Goal: Task Accomplishment & Management: Manage account settings

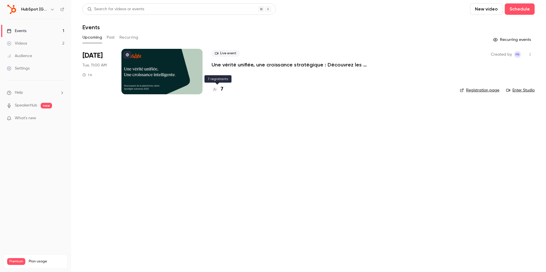
click at [222, 90] on h4 "7" at bounding box center [222, 90] width 3 height 8
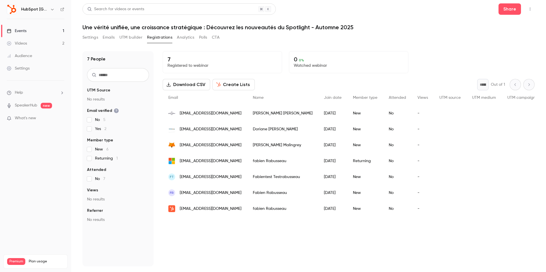
click at [168, 161] on div "[EMAIL_ADDRESS][DOMAIN_NAME]" at bounding box center [205, 161] width 84 height 16
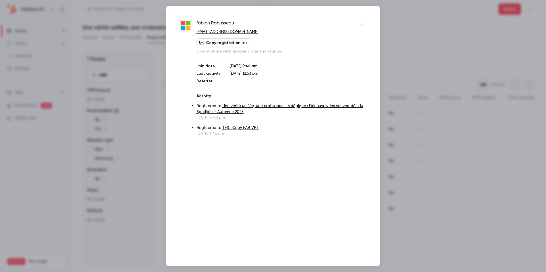
click at [111, 64] on div at bounding box center [273, 136] width 546 height 272
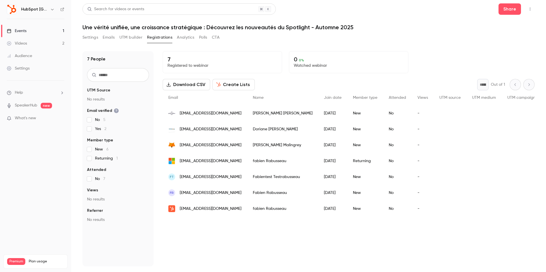
click at [529, 9] on icon "button" at bounding box center [530, 9] width 5 height 4
click at [530, 9] on div at bounding box center [273, 136] width 546 height 272
click at [92, 148] on label "New 6" at bounding box center [118, 150] width 62 height 6
click at [115, 33] on div "Settings Emails UTM builder Registrations Analytics Polls CTA" at bounding box center [150, 37] width 137 height 9
click at [113, 33] on button "Emails" at bounding box center [109, 37] width 12 height 9
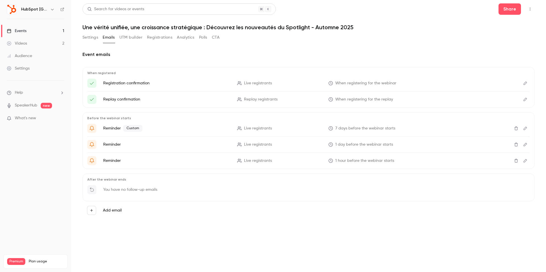
click at [91, 35] on button "Settings" at bounding box center [90, 37] width 16 height 9
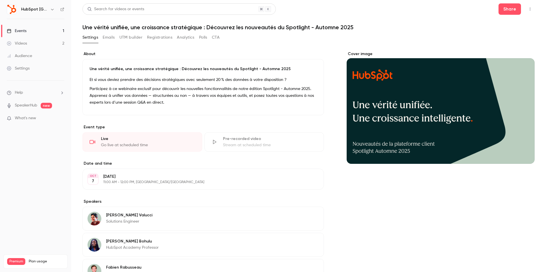
click at [111, 37] on button "Emails" at bounding box center [109, 37] width 12 height 9
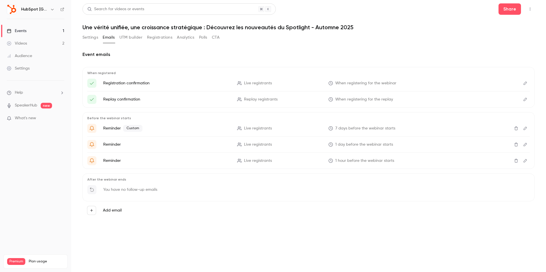
click at [94, 36] on button "Settings" at bounding box center [90, 37] width 16 height 9
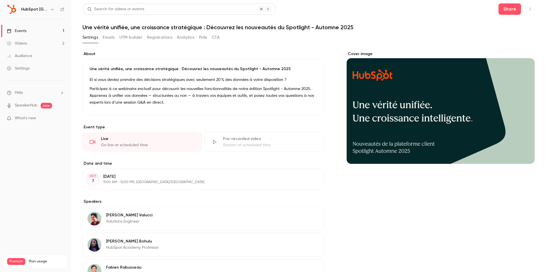
click at [443, 88] on div "Cover image" at bounding box center [440, 107] width 188 height 113
click at [0, 0] on input "Cover image" at bounding box center [0, 0] width 0 height 0
click at [148, 38] on button "Registrations" at bounding box center [159, 37] width 25 height 9
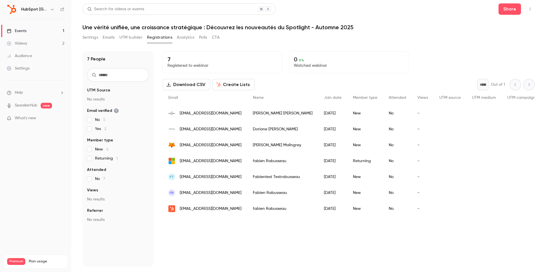
click at [182, 33] on button "Analytics" at bounding box center [186, 37] width 18 height 9
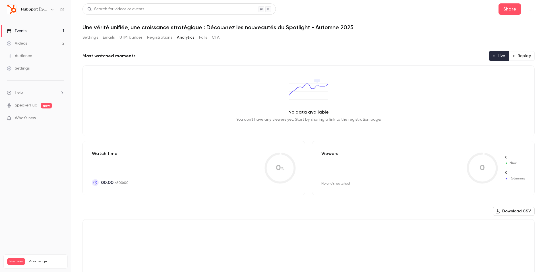
click at [133, 34] on button "UTM builder" at bounding box center [130, 37] width 23 height 9
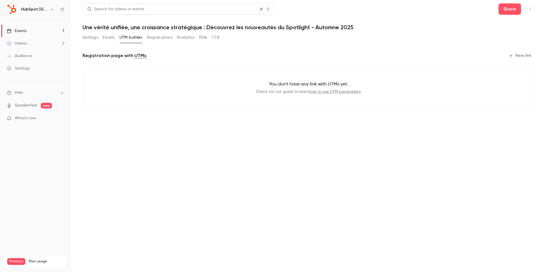
click at [115, 35] on div "Settings Emails UTM builder Registrations Analytics Polls CTA" at bounding box center [150, 37] width 137 height 9
click at [109, 37] on button "Emails" at bounding box center [109, 37] width 12 height 9
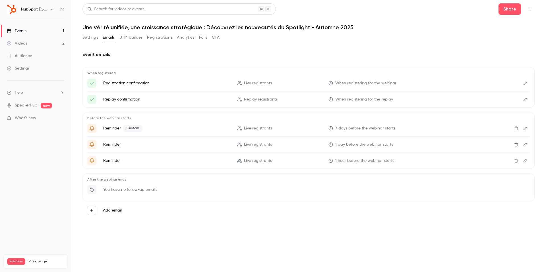
click at [188, 38] on button "Analytics" at bounding box center [186, 37] width 18 height 9
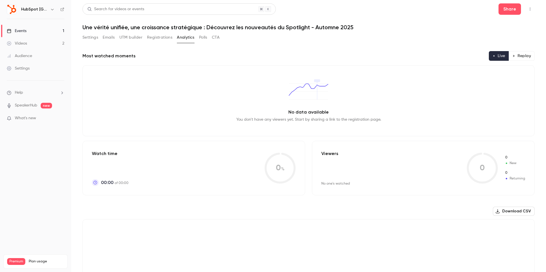
click at [209, 38] on div "Settings Emails UTM builder Registrations Analytics Polls CTA" at bounding box center [150, 37] width 137 height 9
click at [215, 38] on button "CTA" at bounding box center [216, 37] width 8 height 9
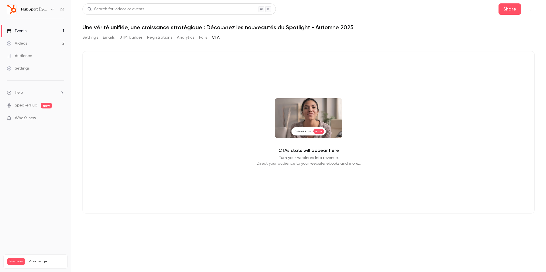
click at [201, 38] on button "Polls" at bounding box center [203, 37] width 8 height 9
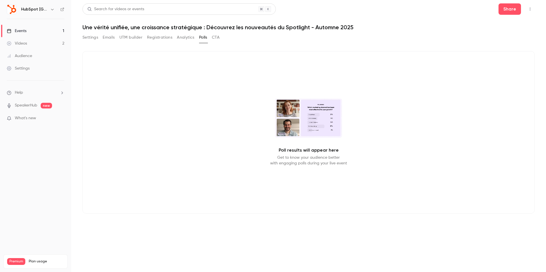
click at [100, 34] on div "Settings Emails UTM builder Registrations Analytics Polls CTA" at bounding box center [150, 37] width 137 height 9
click at [97, 34] on button "Settings" at bounding box center [90, 37] width 16 height 9
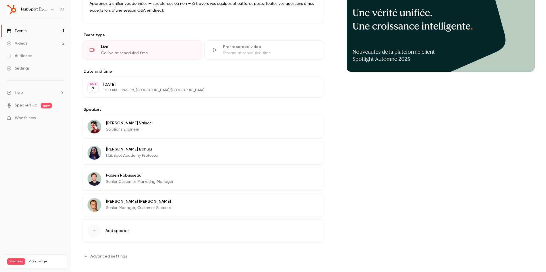
scroll to position [98, 0]
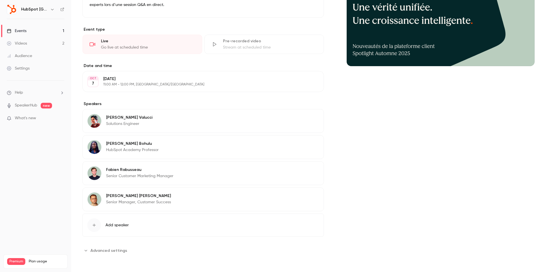
click at [116, 248] on span "Advanced settings" at bounding box center [108, 251] width 37 height 6
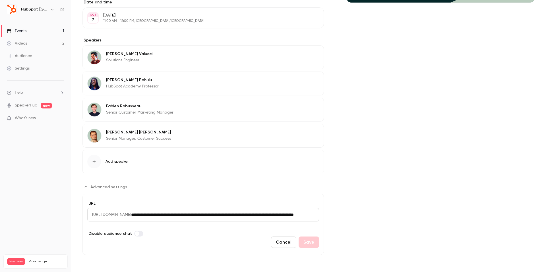
click at [182, 217] on input "**********" at bounding box center [225, 215] width 188 height 14
click at [171, 216] on input "**********" at bounding box center [225, 215] width 188 height 14
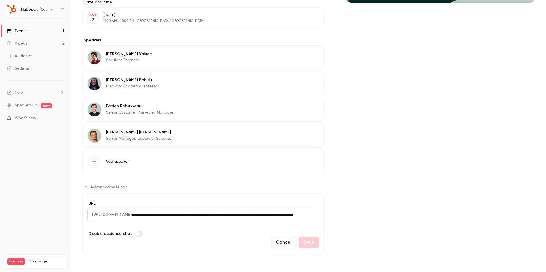
click at [171, 216] on input "**********" at bounding box center [225, 215] width 188 height 14
click at [131, 214] on span "[URL][DOMAIN_NAME]" at bounding box center [109, 215] width 44 height 14
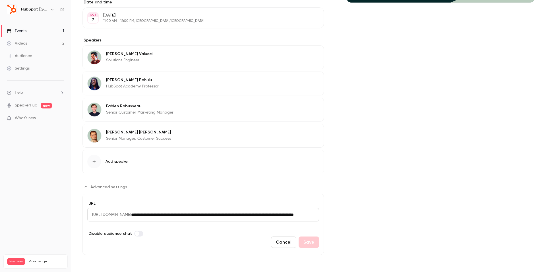
click at [131, 214] on span "[URL][DOMAIN_NAME]" at bounding box center [109, 215] width 44 height 14
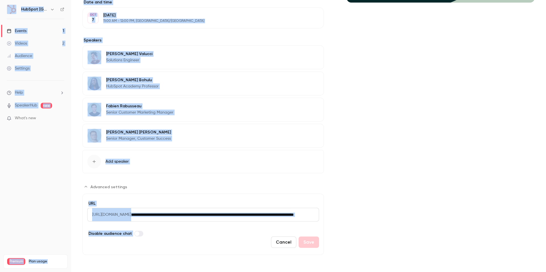
click at [131, 214] on span "[URL][DOMAIN_NAME]" at bounding box center [109, 215] width 44 height 14
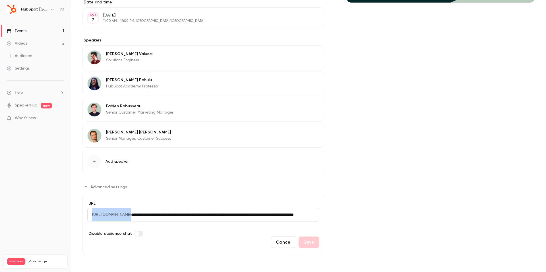
drag, startPoint x: 91, startPoint y: 214, endPoint x: 322, endPoint y: 215, distance: 231.4
click at [322, 215] on form "**********" at bounding box center [202, 224] width 241 height 61
copy span "[URL][DOMAIN_NAME]"
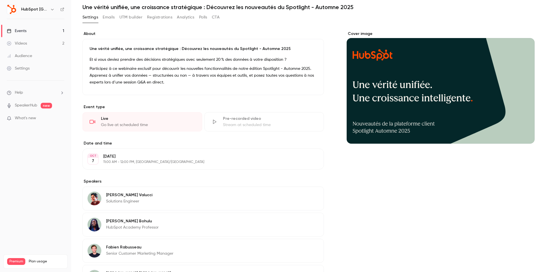
scroll to position [0, 0]
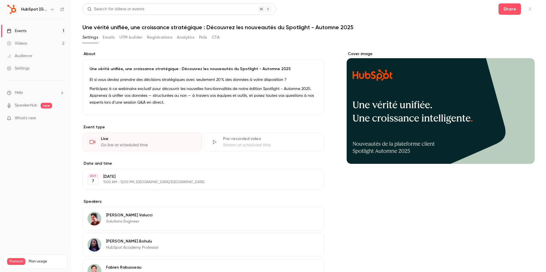
click at [227, 90] on p "Participez à ce webinaire exclusif pour découvrir les nouvelles fonctionnalités…" at bounding box center [203, 96] width 227 height 20
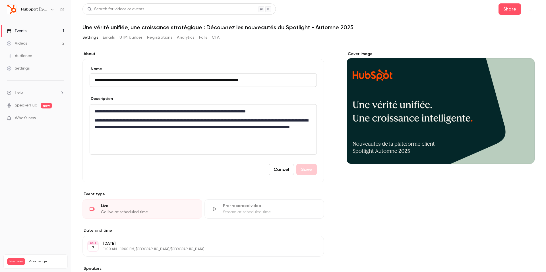
click at [277, 169] on button "Cancel" at bounding box center [281, 169] width 25 height 11
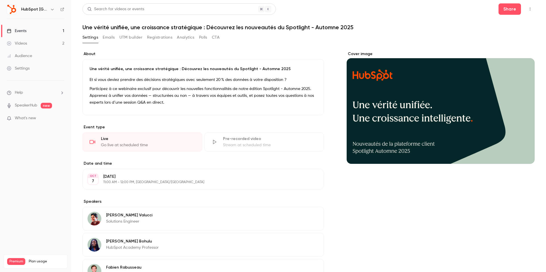
click at [335, 194] on div "About Une vérité unifiée, une croissance stratégique : Découvrez les nouveautés…" at bounding box center [308, 234] width 452 height 366
click at [136, 81] on p "Et si vous deviez prendre des décisions stratégiques avec seulement 20 % des do…" at bounding box center [203, 79] width 227 height 7
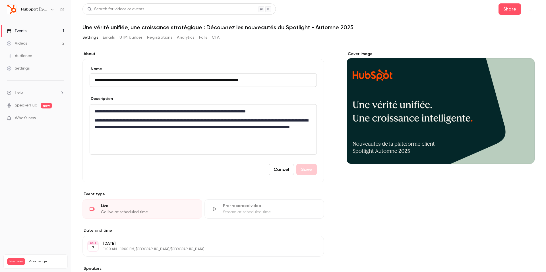
click at [136, 81] on input "**********" at bounding box center [203, 80] width 227 height 14
click at [109, 111] on p "**********" at bounding box center [202, 111] width 217 height 7
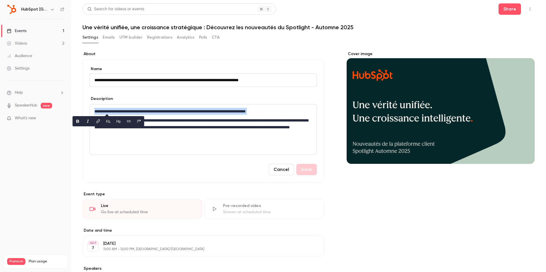
click at [109, 111] on p "**********" at bounding box center [202, 111] width 217 height 7
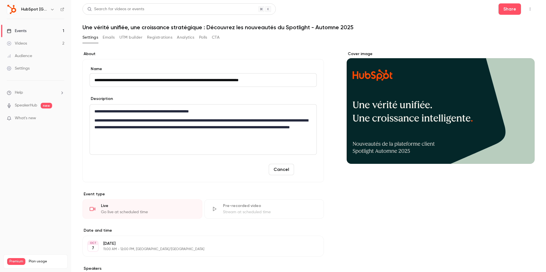
click at [302, 173] on button "Save" at bounding box center [306, 169] width 20 height 11
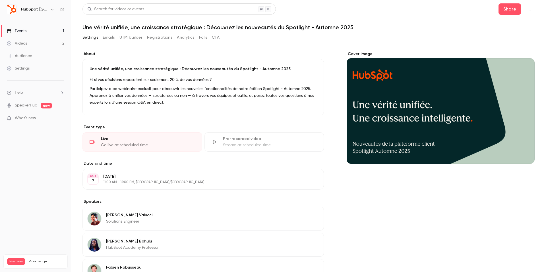
click at [30, 117] on span "What's new" at bounding box center [25, 118] width 21 height 6
click at [439, 227] on div at bounding box center [273, 136] width 546 height 272
click at [111, 40] on button "Emails" at bounding box center [109, 37] width 12 height 9
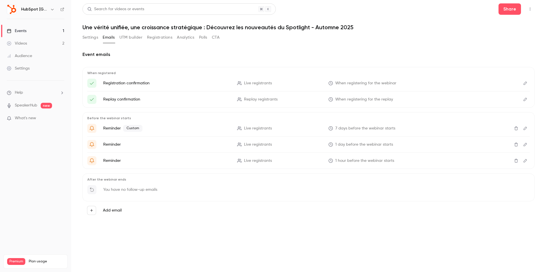
click at [21, 55] on div "Audience" at bounding box center [19, 56] width 25 height 6
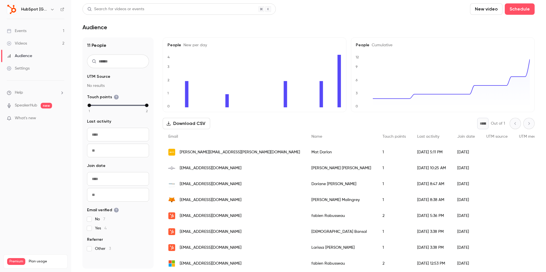
click at [24, 69] on div "Settings" at bounding box center [18, 69] width 23 height 6
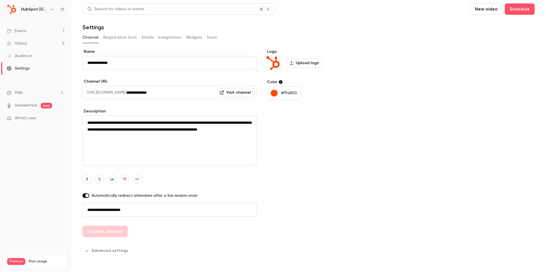
click at [124, 32] on div "**********" at bounding box center [308, 129] width 452 height 252
click at [125, 39] on button "Registration form" at bounding box center [120, 37] width 34 height 9
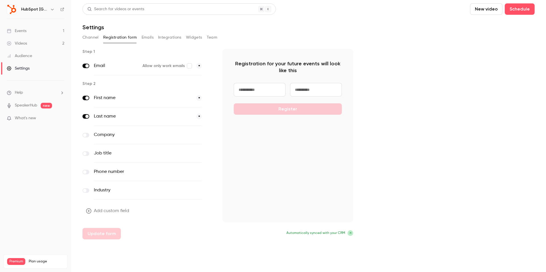
click at [145, 38] on button "Emails" at bounding box center [148, 37] width 12 height 9
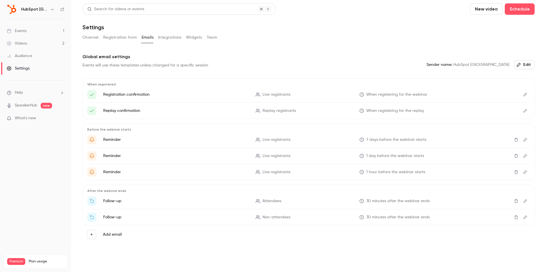
click at [163, 40] on button "Integrations" at bounding box center [169, 37] width 23 height 9
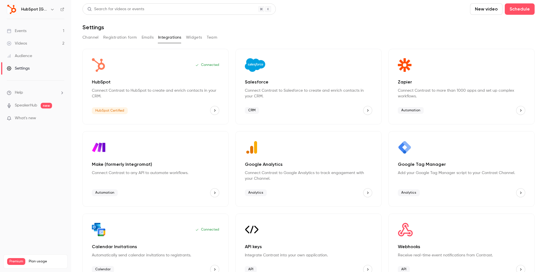
click at [188, 40] on button "Widgets" at bounding box center [194, 37] width 16 height 9
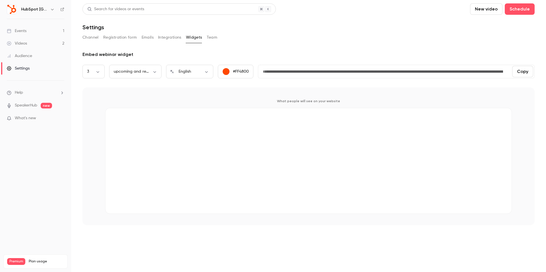
click at [209, 40] on button "Team" at bounding box center [212, 37] width 11 height 9
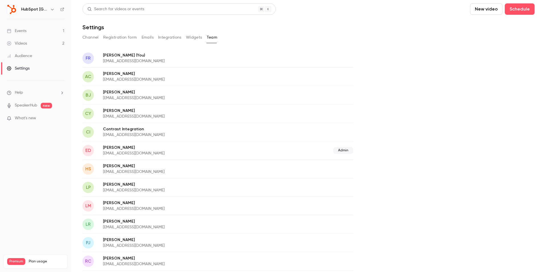
click at [88, 34] on button "Channel" at bounding box center [90, 37] width 16 height 9
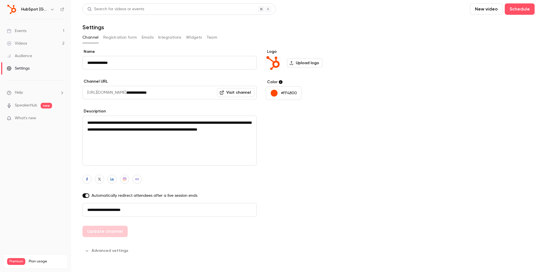
click at [23, 48] on link "Videos 2" at bounding box center [35, 43] width 71 height 13
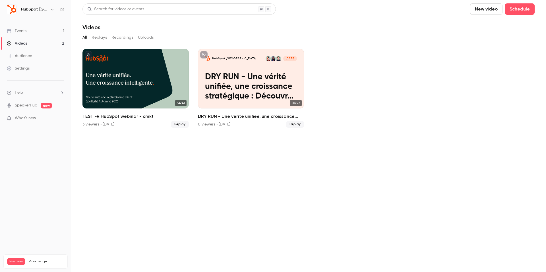
click at [22, 34] on link "Events 1" at bounding box center [35, 31] width 71 height 13
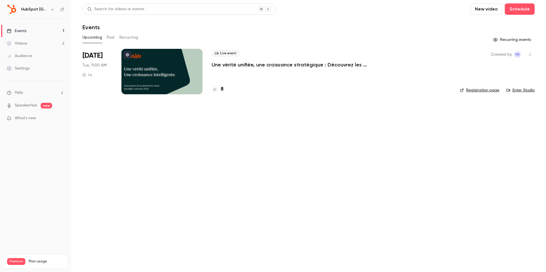
click at [473, 86] on div "Created by fR Registration page Enter Studio" at bounding box center [497, 71] width 75 height 45
click at [472, 87] on div "Created by fR Registration page Enter Studio" at bounding box center [497, 71] width 75 height 45
click at [474, 88] on link "Registration page" at bounding box center [480, 91] width 40 height 6
click at [348, 111] on main "Search for videos or events New video Schedule Events Upcoming Past Recurring R…" at bounding box center [308, 136] width 475 height 272
